Goal: Complete application form

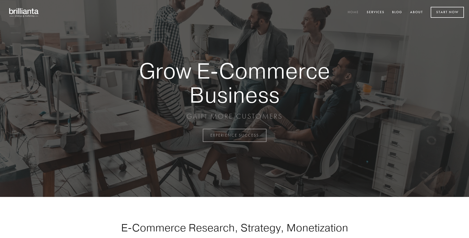
scroll to position [1330, 0]
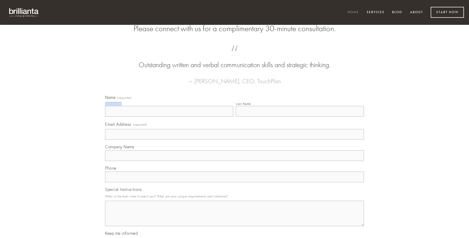
type input "[PERSON_NAME]"
click at [300, 117] on input "Last Name" at bounding box center [300, 111] width 128 height 11
type input "[PERSON_NAME]"
click at [234, 140] on input "Email Address (required)" at bounding box center [234, 134] width 259 height 11
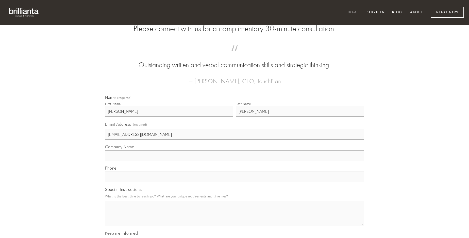
type input "[EMAIL_ADDRESS][DOMAIN_NAME]"
click at [234, 161] on input "Company Name" at bounding box center [234, 155] width 259 height 11
type input "ventosus"
click at [234, 182] on input "text" at bounding box center [234, 177] width 259 height 11
click at [234, 218] on textarea "Special Instructions" at bounding box center [234, 213] width 259 height 25
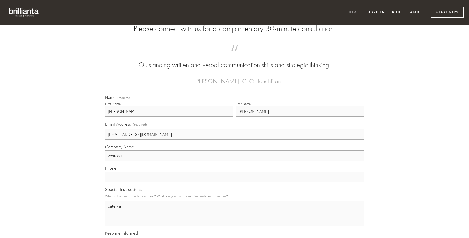
type textarea "caterva"
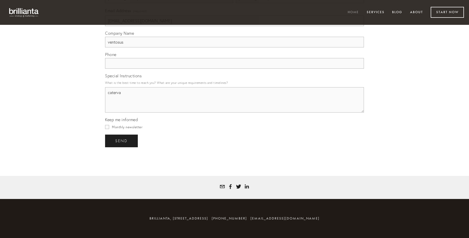
click at [122, 141] on span "send" at bounding box center [121, 141] width 12 height 5
